Goal: Navigation & Orientation: Understand site structure

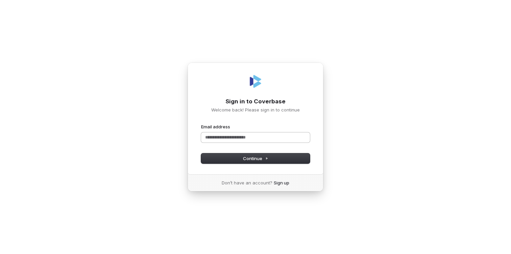
click at [240, 137] on input "Email address" at bounding box center [255, 137] width 109 height 10
click at [254, 158] on span "Continue" at bounding box center [255, 158] width 25 height 6
type input "**********"
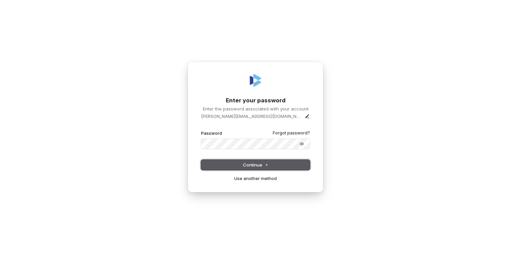
click at [263, 165] on span "Continue" at bounding box center [255, 165] width 25 height 6
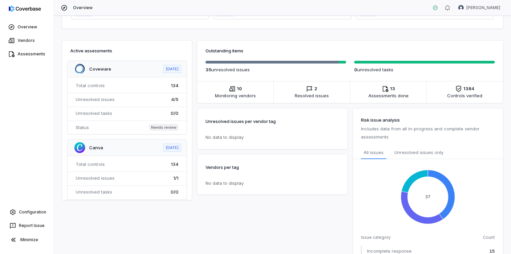
scroll to position [110, 0]
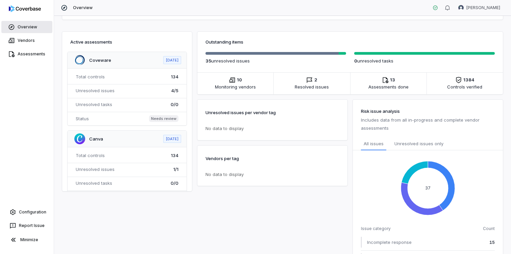
click at [28, 23] on link "Overview" at bounding box center [26, 27] width 51 height 12
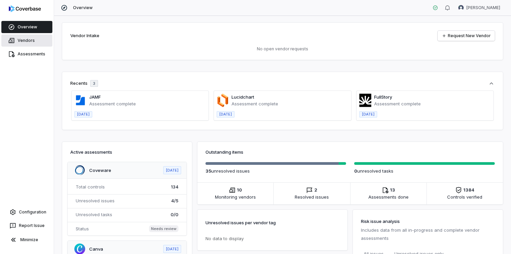
click at [30, 43] on link "Vendors" at bounding box center [26, 40] width 51 height 12
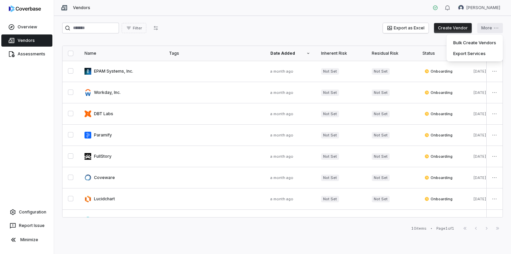
click at [490, 27] on html "Overview Vendors Assessments Configuration Report Issue Minimize Vendors [PERSO…" at bounding box center [255, 127] width 511 height 254
click at [350, 26] on html "Overview Vendors Assessments Configuration Report Issue Minimize Vendors [PERSO…" at bounding box center [255, 127] width 511 height 254
click at [23, 26] on link "Overview" at bounding box center [26, 27] width 51 height 12
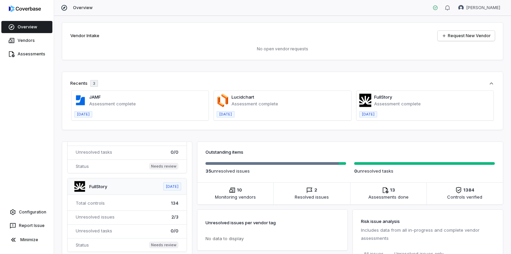
scroll to position [150, 0]
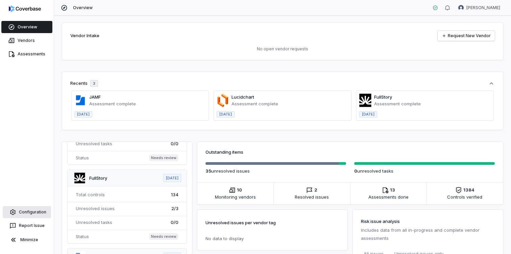
click at [40, 212] on link "Configuration" at bounding box center [27, 212] width 48 height 12
